Goal: Transaction & Acquisition: Purchase product/service

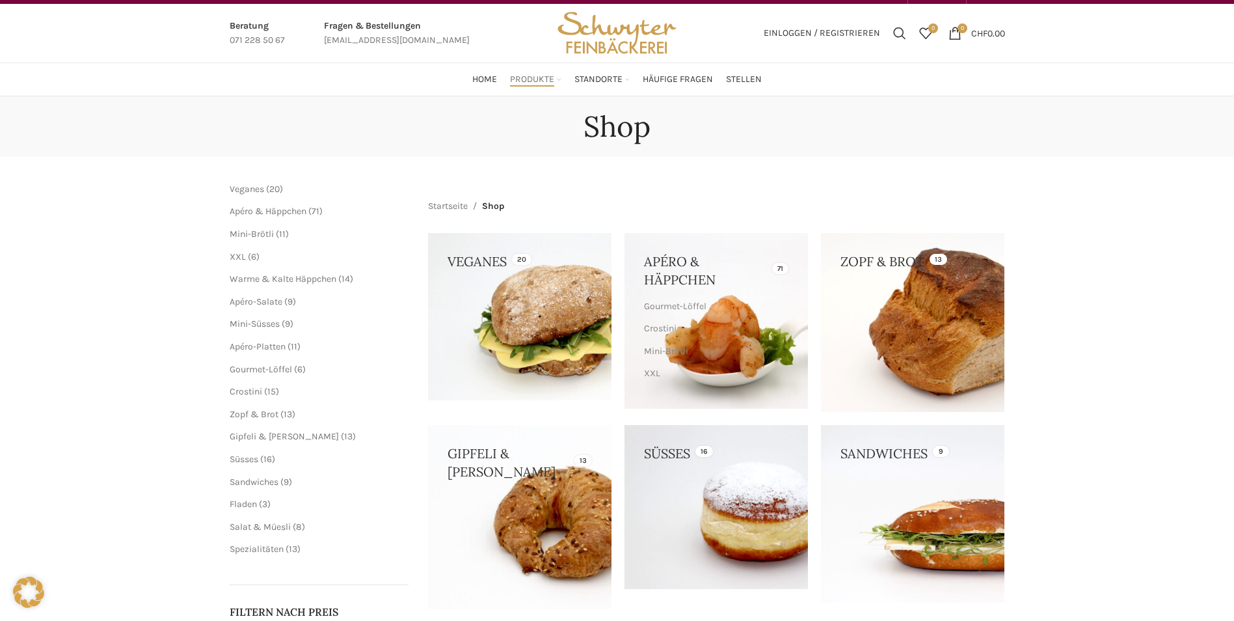
scroll to position [23, 0]
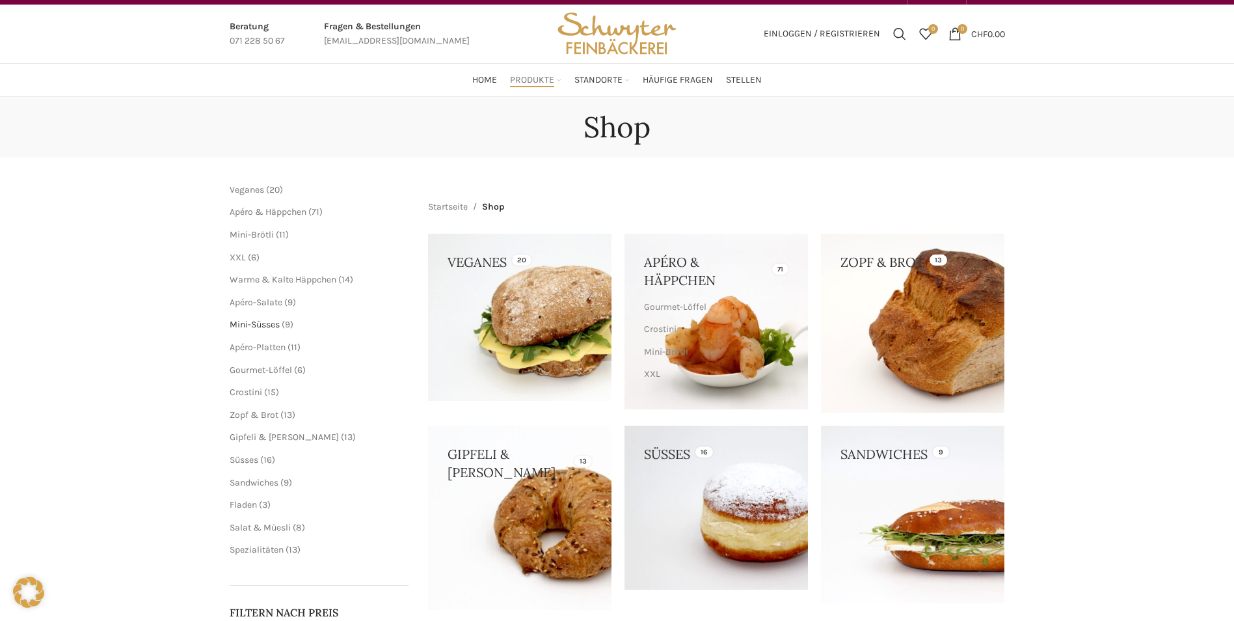
click at [254, 321] on span "Mini-Süsses" at bounding box center [255, 324] width 50 height 11
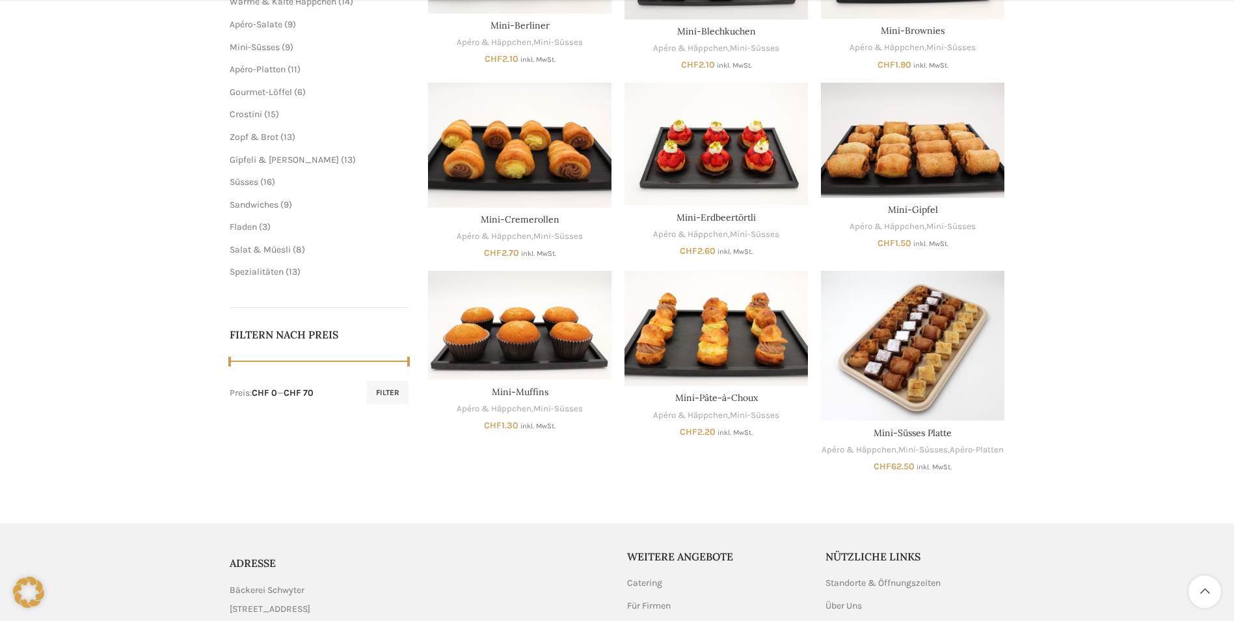
scroll to position [346, 0]
click at [261, 174] on ul "Geschenkkarte 2 2 Produkte Veganes 20 20 Produkte Standard 1 1 Produkt Apéro & …" at bounding box center [320, 69] width 180 height 418
click at [257, 176] on span "Süsses" at bounding box center [244, 181] width 29 height 11
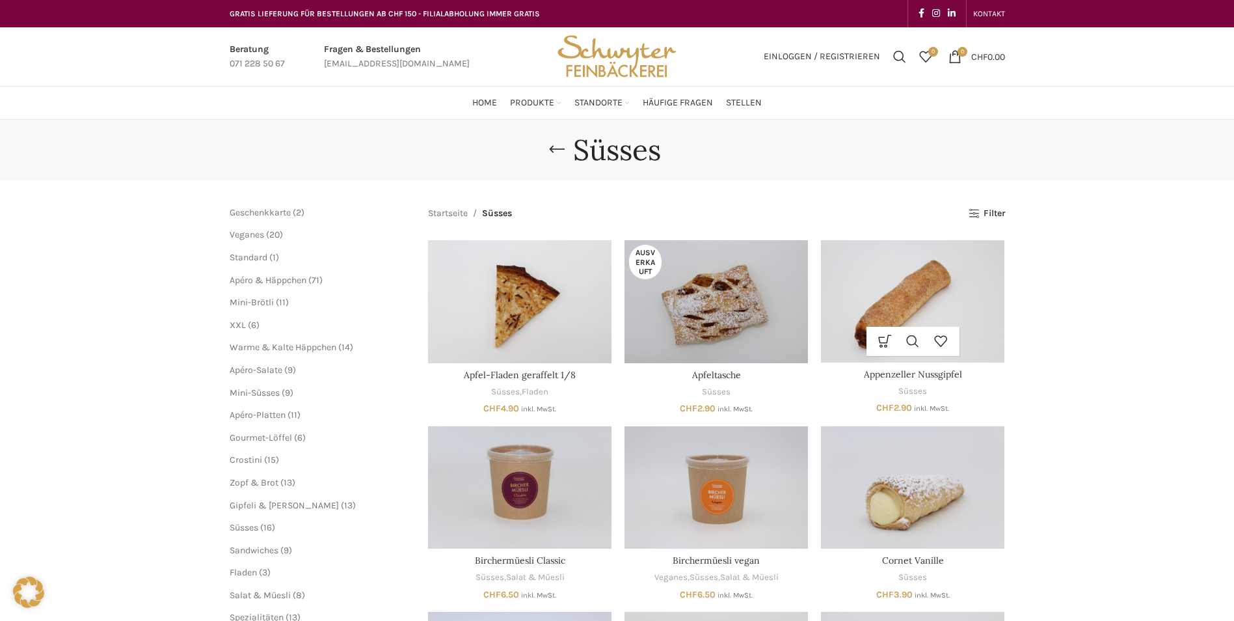
click at [897, 316] on img "Appenzeller Nussgipfel" at bounding box center [913, 301] width 184 height 122
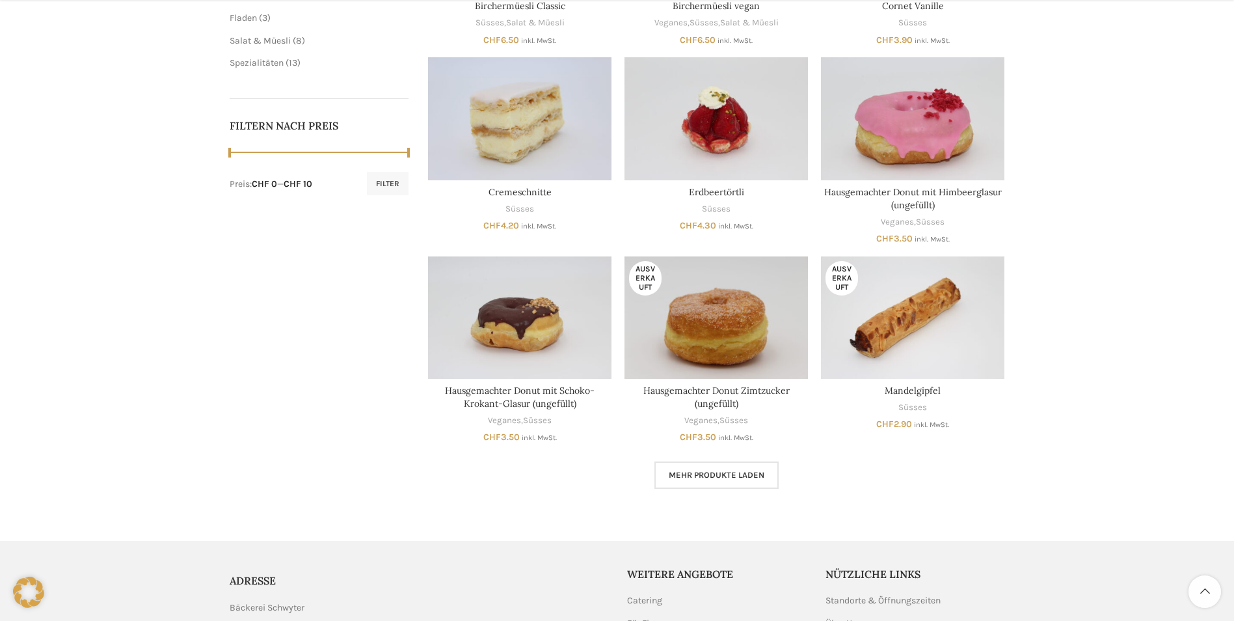
scroll to position [555, 0]
click at [767, 491] on main "Schliessen Geschenkkarte 2 2 Produkte Veganes 20 20 Produkte Standard 1 1 Produ…" at bounding box center [617, 69] width 795 height 889
click at [754, 476] on span "Mehr Produkte laden" at bounding box center [717, 474] width 96 height 10
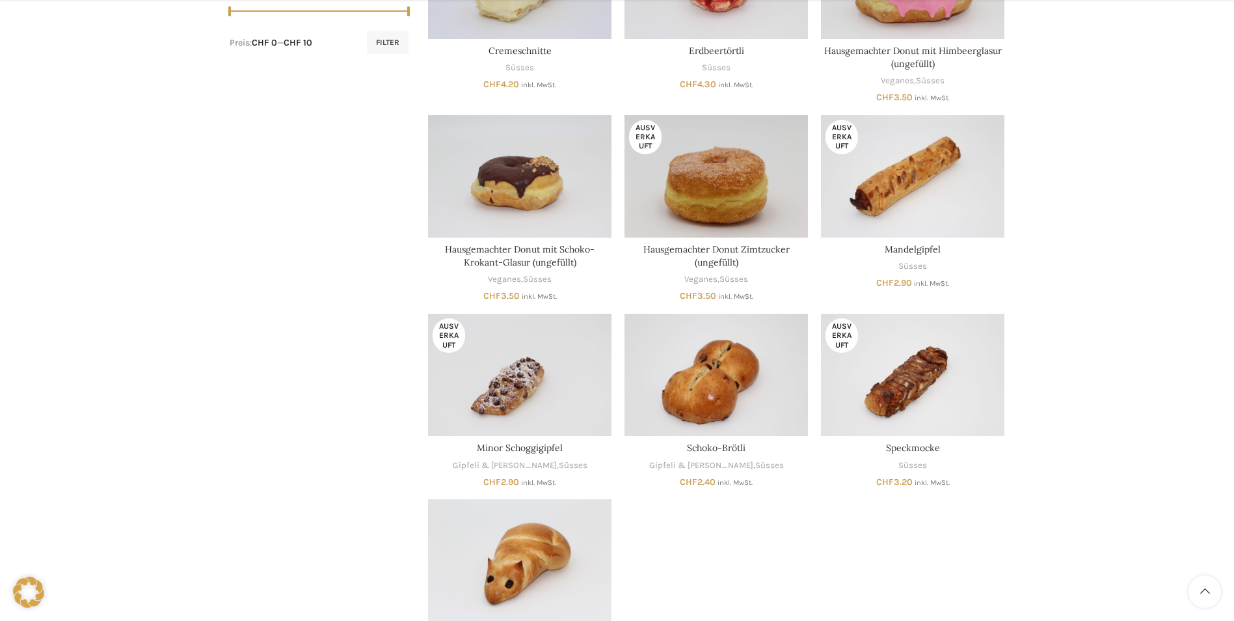
scroll to position [696, 0]
click at [897, 144] on img "Mandelgipfel" at bounding box center [913, 176] width 184 height 122
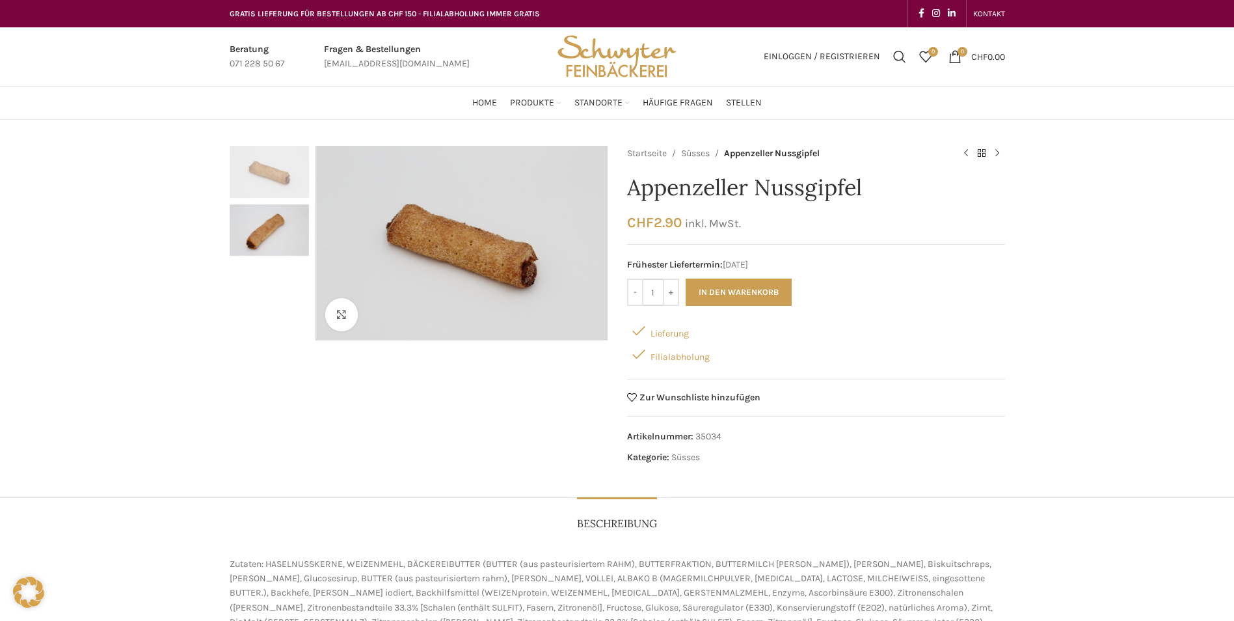
click at [660, 292] on input "1" at bounding box center [654, 292] width 20 height 27
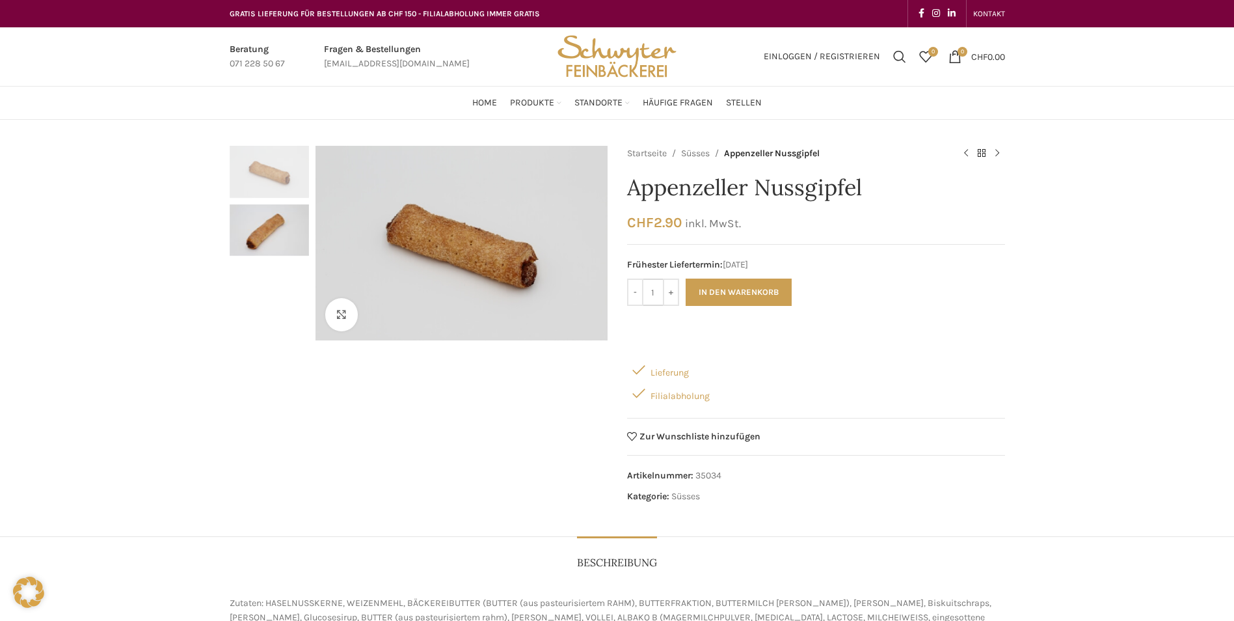
drag, startPoint x: 658, startPoint y: 292, endPoint x: 648, endPoint y: 294, distance: 10.1
click at [648, 294] on input "1" at bounding box center [654, 292] width 20 height 27
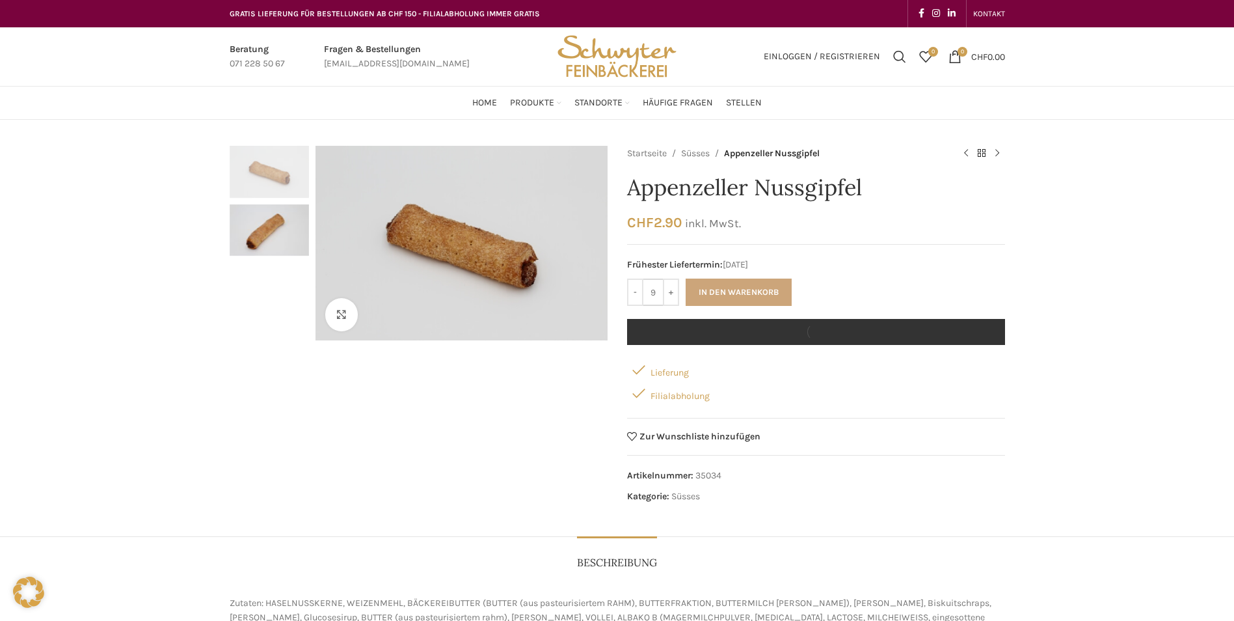
type input "9"
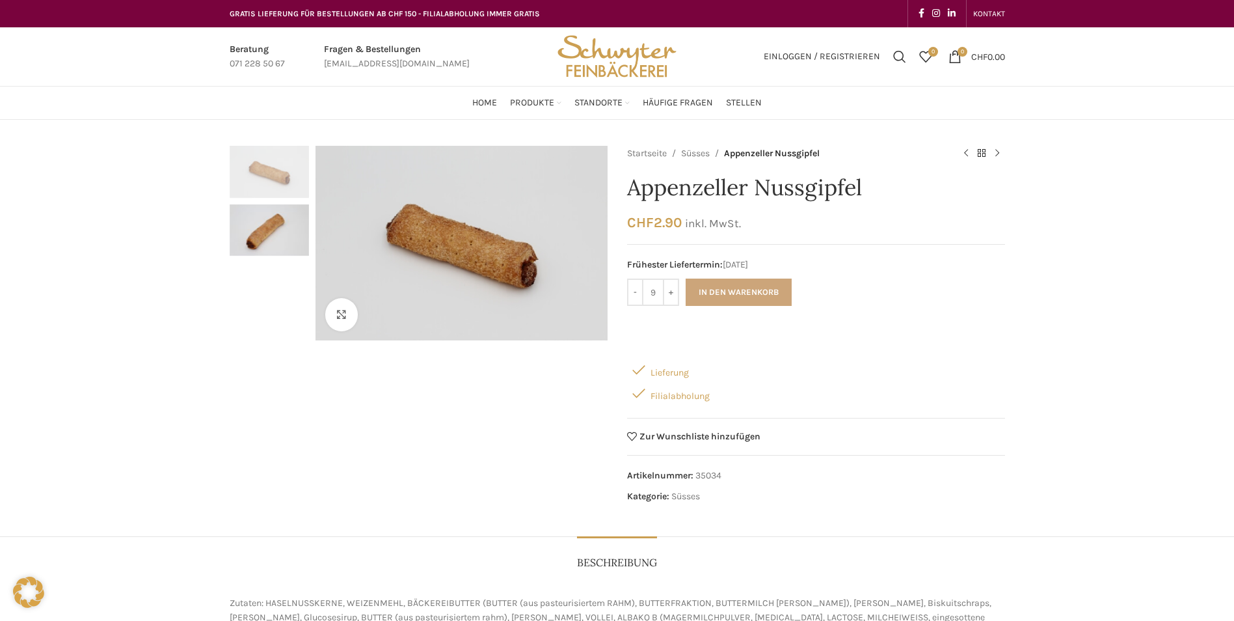
click at [724, 294] on button "In den Warenkorb" at bounding box center [739, 292] width 106 height 27
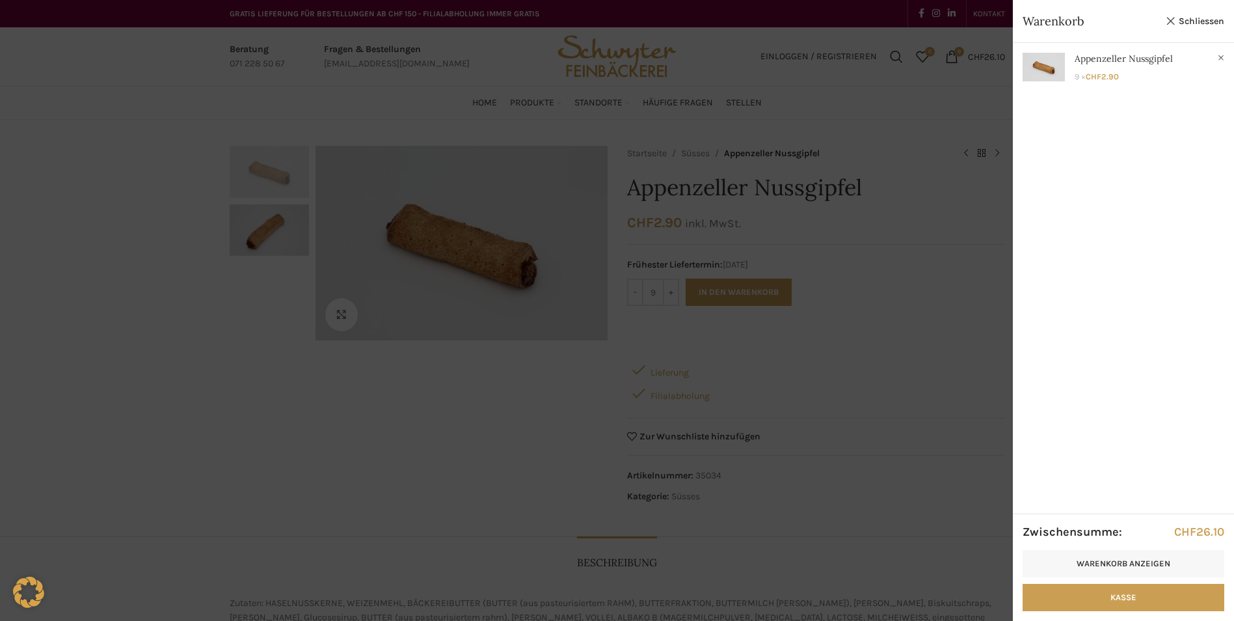
click at [36, 68] on div at bounding box center [617, 310] width 1234 height 621
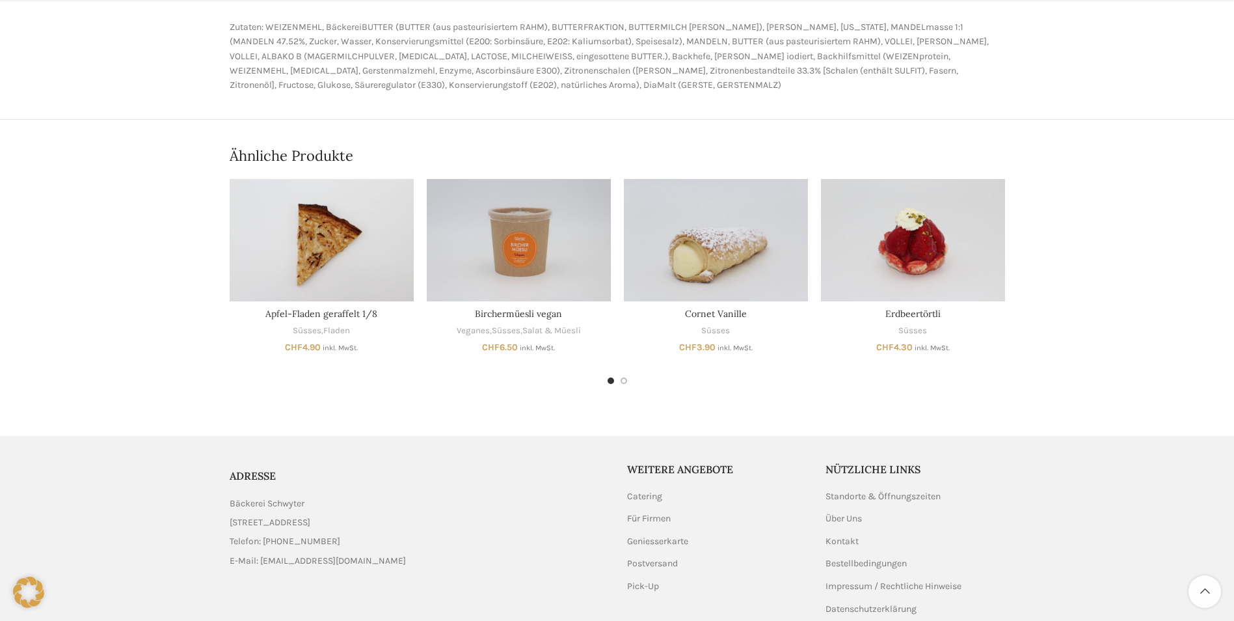
scroll to position [513, 0]
